Goal: Information Seeking & Learning: Learn about a topic

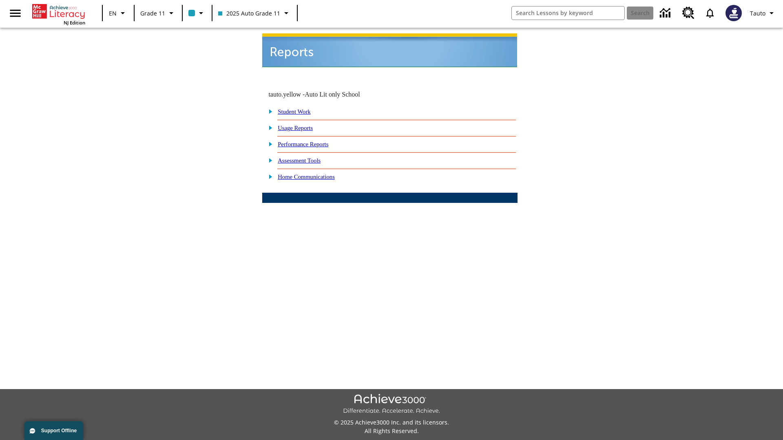
click at [301, 125] on link "Usage Reports" at bounding box center [295, 128] width 35 height 7
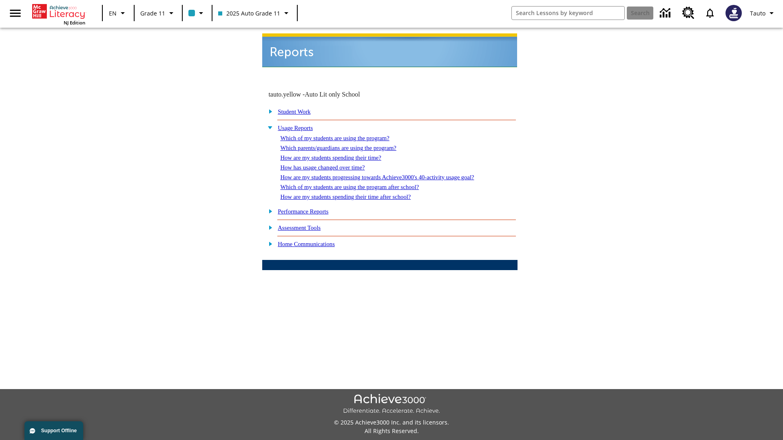
click at [342, 135] on link "Which of my students are using the program?" at bounding box center [334, 138] width 109 height 7
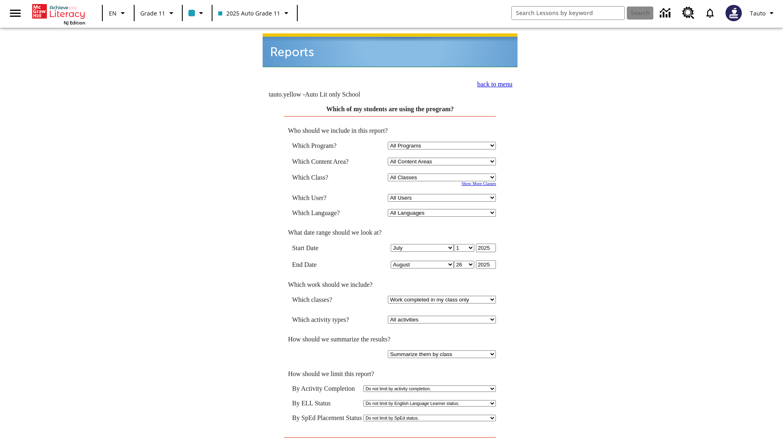
click at [390, 440] on input "View Report" at bounding box center [390, 445] width 39 height 9
click at [492, 81] on link "back to menu" at bounding box center [494, 84] width 35 height 7
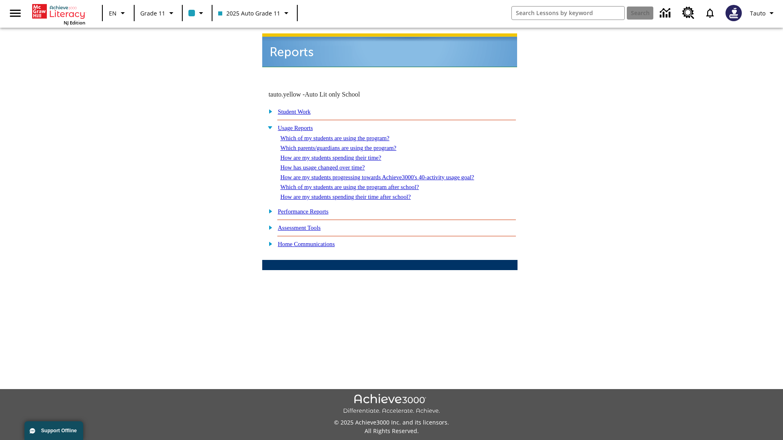
click at [338, 154] on link "How are my students spending their time?" at bounding box center [330, 157] width 101 height 7
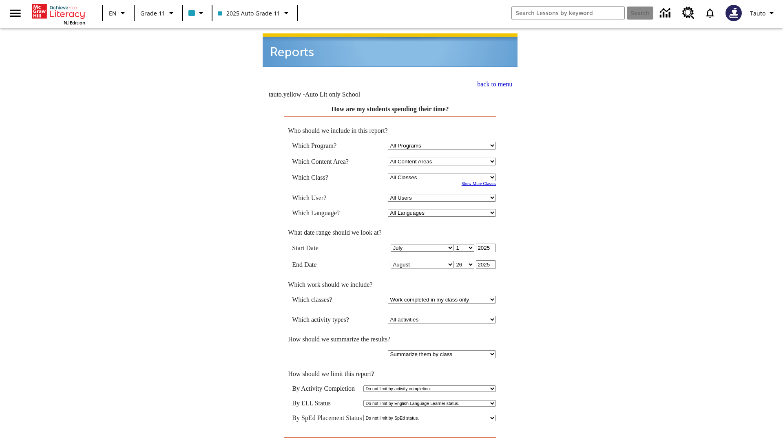
click at [390, 440] on input "View Report" at bounding box center [390, 445] width 39 height 9
click at [492, 81] on link "back to menu" at bounding box center [494, 84] width 35 height 7
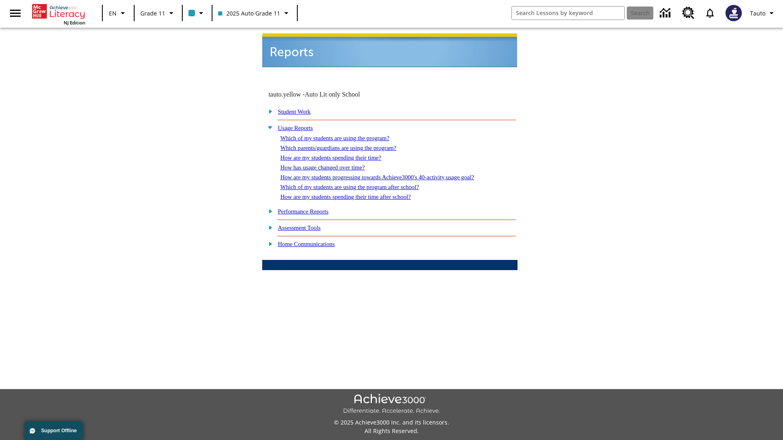
click at [355, 194] on link "How are my students spending their time after school?" at bounding box center [345, 197] width 130 height 7
